Goal: Transaction & Acquisition: Purchase product/service

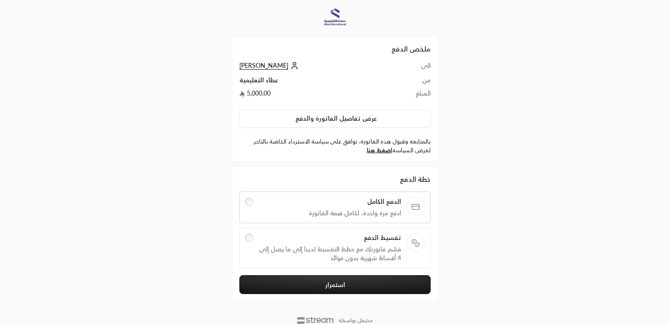
click at [372, 238] on span "تقسيط الدفع" at bounding box center [329, 238] width 143 height 9
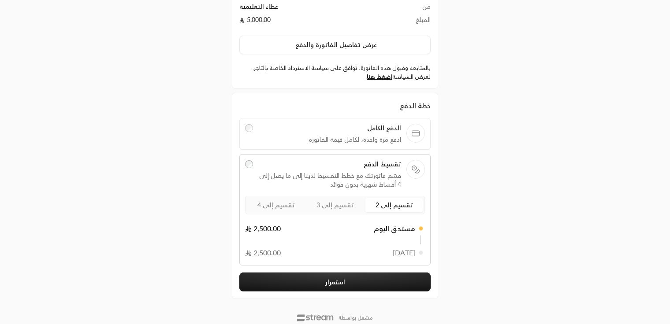
scroll to position [89, 0]
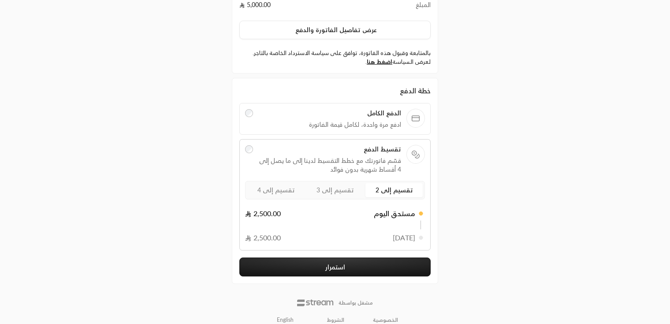
click at [365, 264] on button "استمرار" at bounding box center [334, 267] width 191 height 19
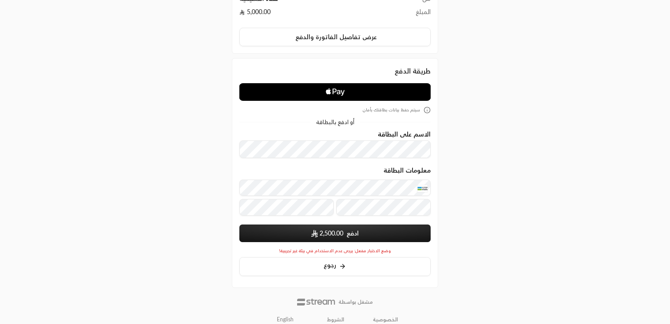
scroll to position [90, 0]
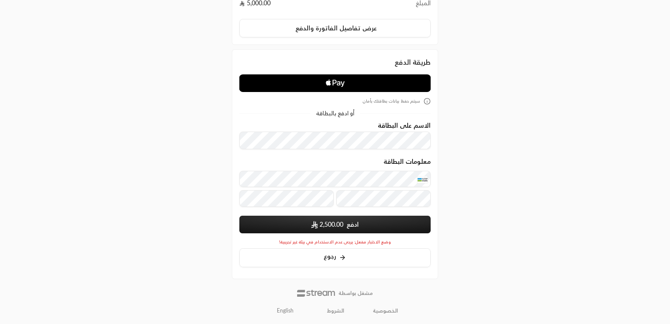
click at [299, 219] on button "ادفع 2,500.00" at bounding box center [334, 225] width 191 height 18
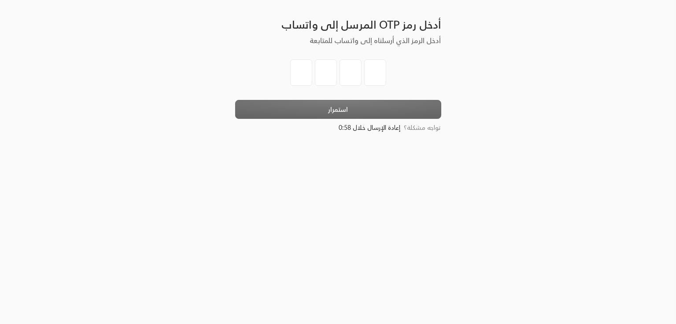
click at [299, 80] on input "tel" at bounding box center [301, 72] width 22 height 26
type input "1"
type input "2"
type input "3"
type input "4"
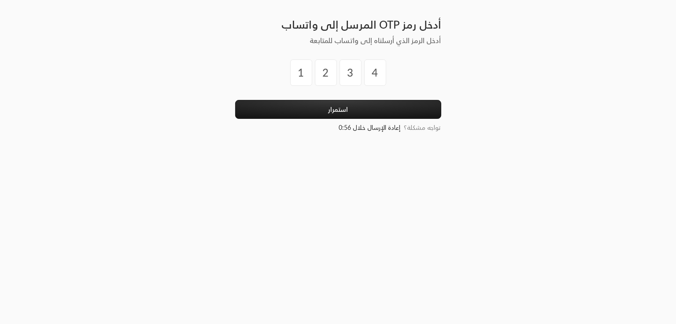
click button "استمرار" at bounding box center [338, 109] width 206 height 19
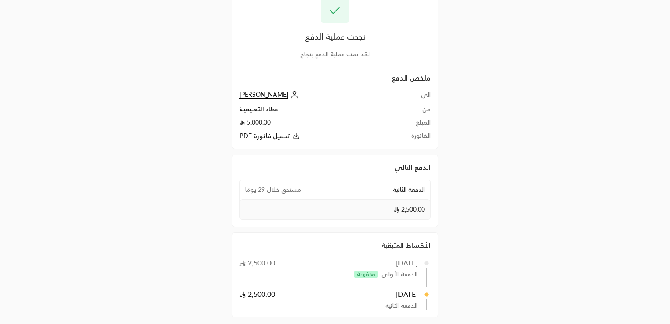
scroll to position [73, 0]
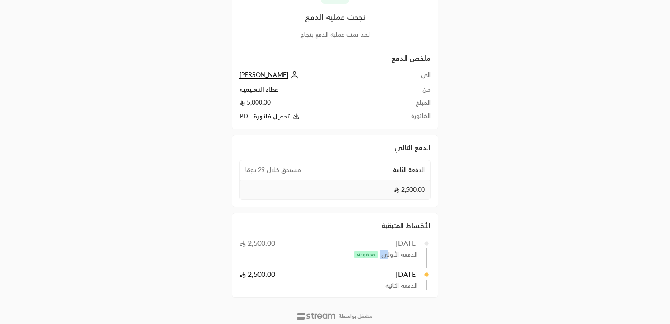
drag, startPoint x: 386, startPoint y: 254, endPoint x: 377, endPoint y: 256, distance: 8.5
click at [377, 256] on div "الدفعة الأولى مدفوعة" at bounding box center [335, 254] width 164 height 9
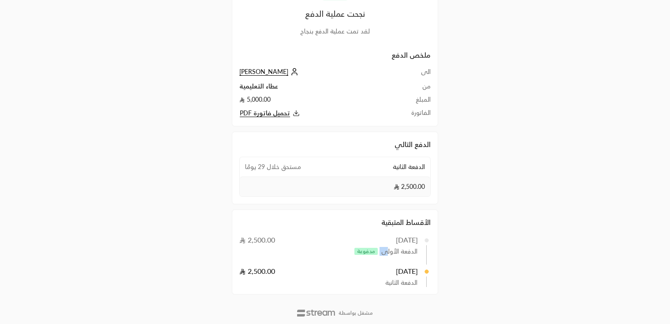
scroll to position [63, 0]
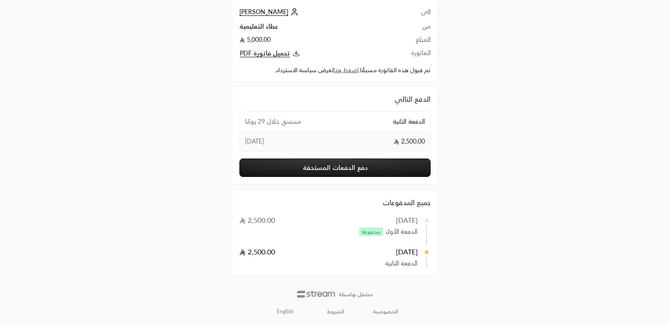
scroll to position [55, 0]
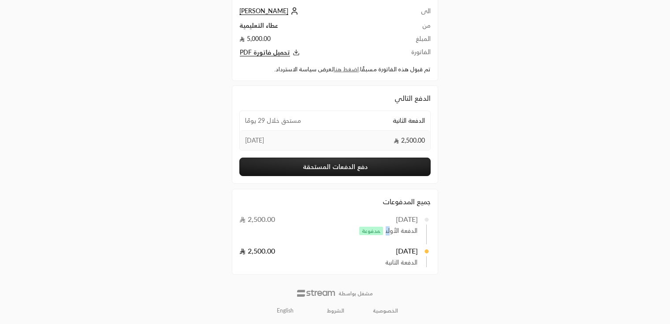
click at [385, 231] on span "الدفعة الأولى مدفوعة" at bounding box center [386, 230] width 61 height 9
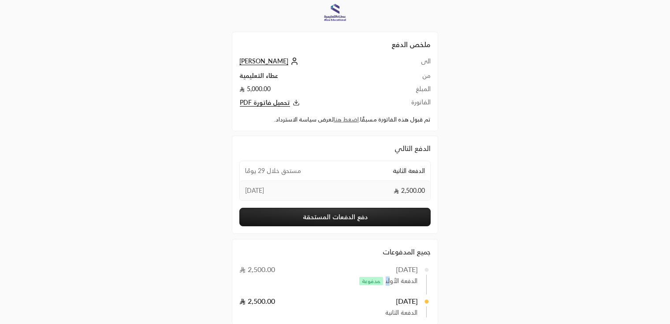
scroll to position [0, 0]
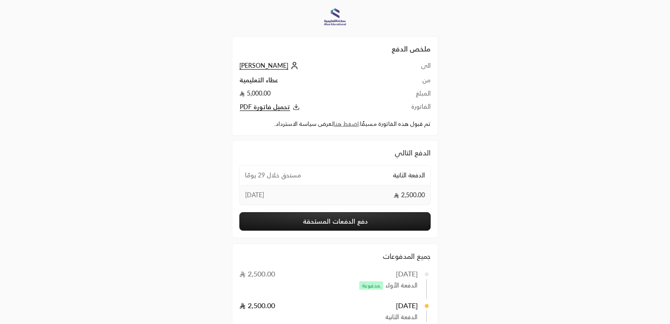
click at [478, 226] on div "ملخص الدفع الى Rashad ali من عطاء التعليمية المبلغ 5,000.00 الفاتورة تحميل فاتو…" at bounding box center [334, 190] width 335 height 380
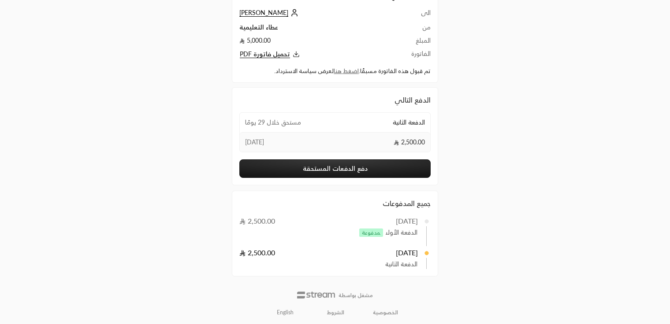
scroll to position [55, 0]
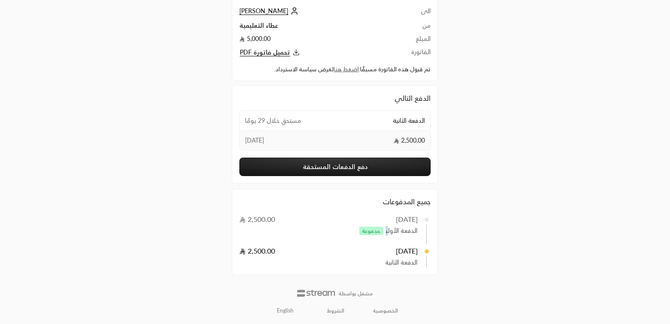
drag, startPoint x: 388, startPoint y: 231, endPoint x: 382, endPoint y: 231, distance: 5.3
click at [382, 231] on span "الدفعة الأولى مدفوعة" at bounding box center [386, 230] width 61 height 9
click at [522, 235] on div "ملخص الدفع الى Rashad ali من عطاء التعليمية المبلغ 5,000.00 الفاتورة تحميل فاتو…" at bounding box center [335, 135] width 670 height 380
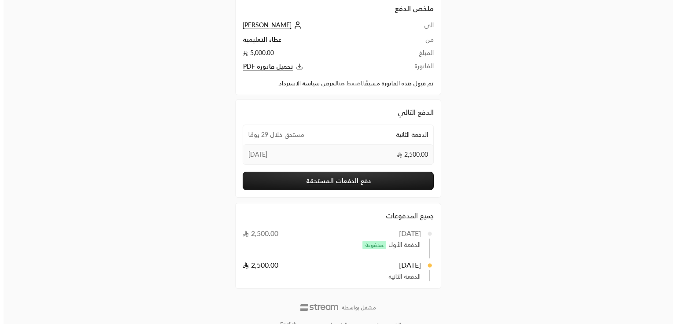
scroll to position [0, 0]
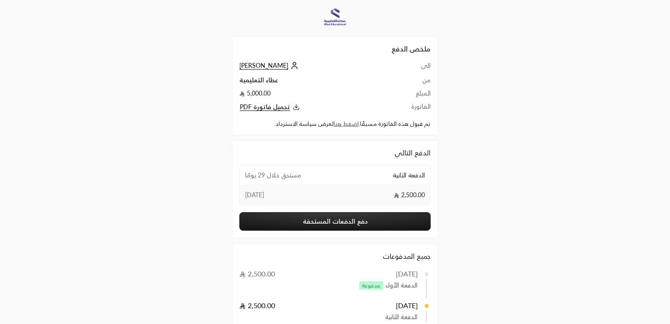
click at [252, 63] on span "Rashad ali" at bounding box center [263, 66] width 49 height 8
